Goal: Navigation & Orientation: Understand site structure

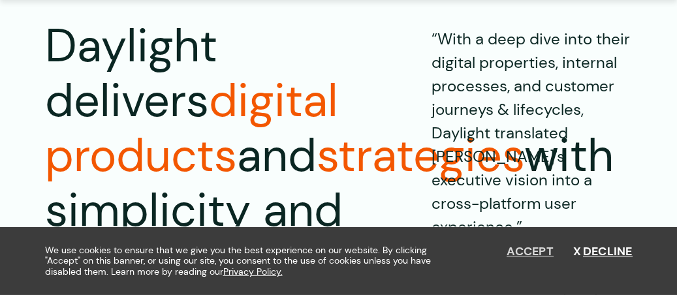
scroll to position [136, 0]
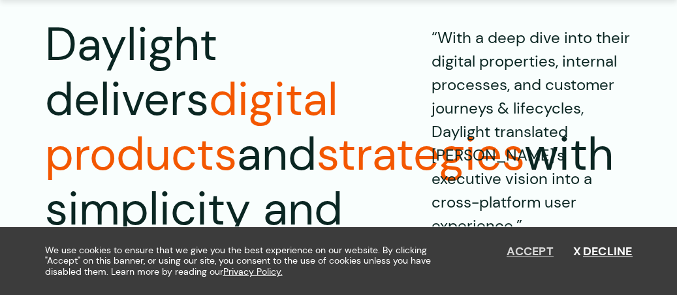
click at [526, 249] on button "Accept" at bounding box center [529, 252] width 47 height 14
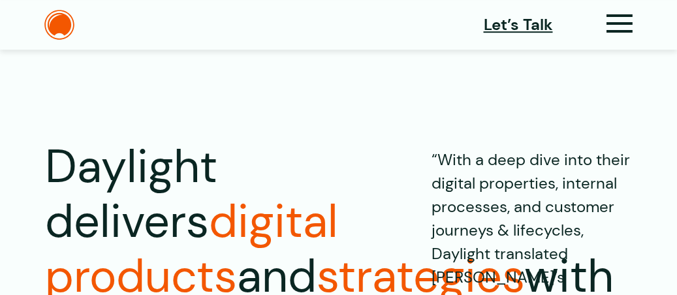
scroll to position [0, 0]
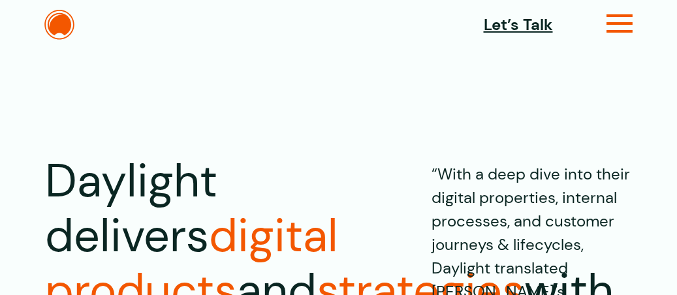
click at [622, 22] on icon at bounding box center [619, 29] width 27 height 14
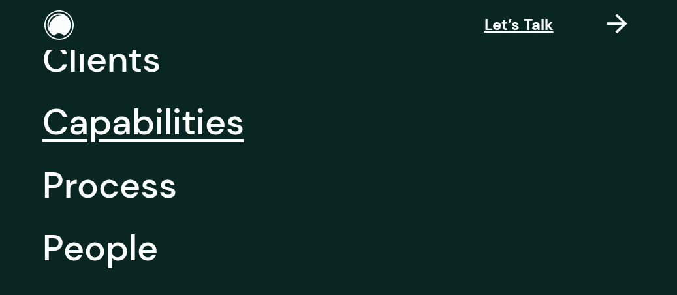
scroll to position [78, 0]
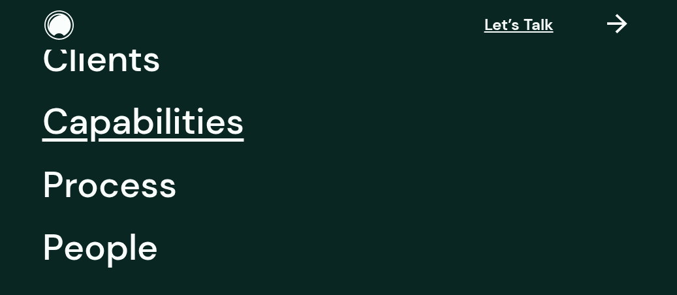
click at [151, 134] on link "Capabilities" at bounding box center [143, 121] width 202 height 63
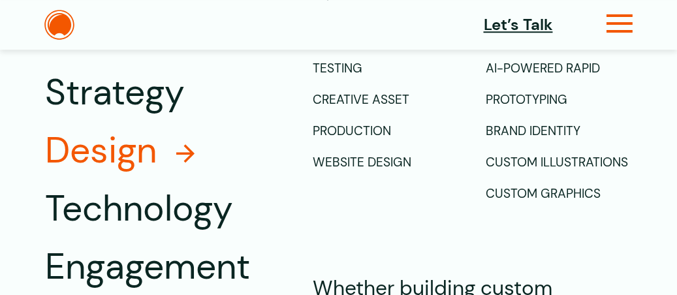
scroll to position [1589, 0]
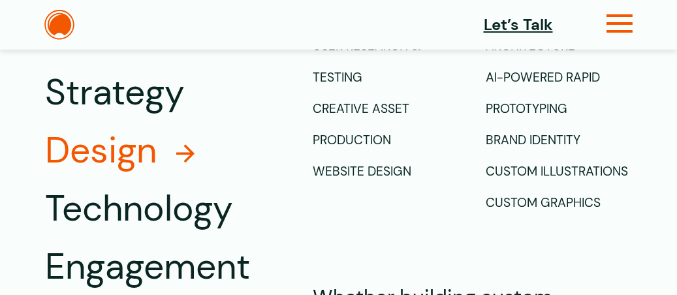
click at [622, 22] on icon at bounding box center [619, 29] width 27 height 14
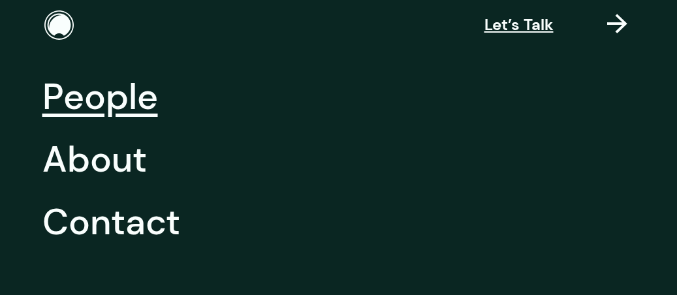
click at [132, 108] on link "People" at bounding box center [99, 96] width 115 height 63
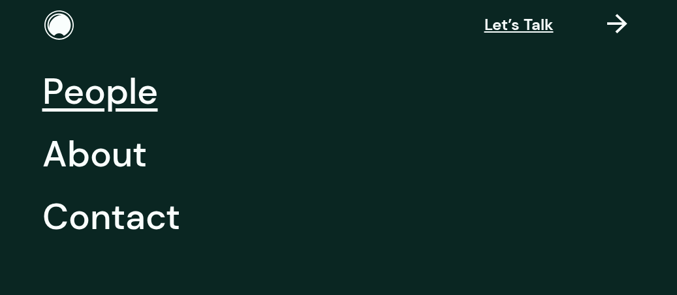
scroll to position [236, 0]
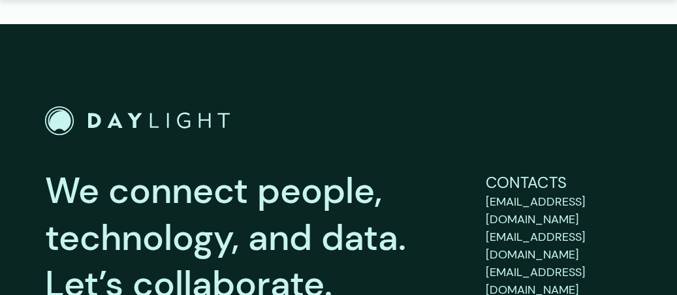
scroll to position [3518, 0]
